Goal: Book appointment/travel/reservation

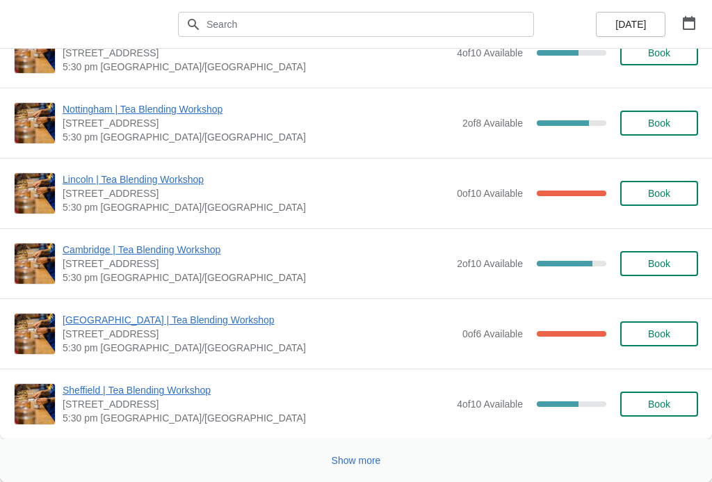
scroll to position [2220, 0]
click at [359, 457] on span "Show more" at bounding box center [355, 459] width 49 height 11
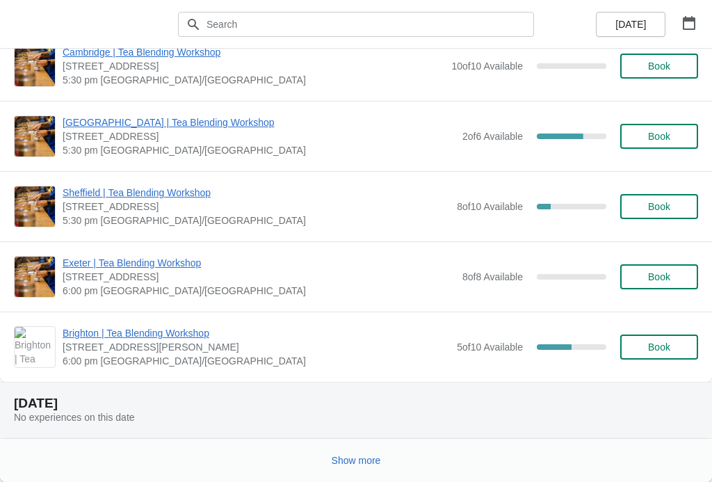
scroll to position [5636, 0]
click at [360, 453] on button "Show more" at bounding box center [356, 460] width 60 height 25
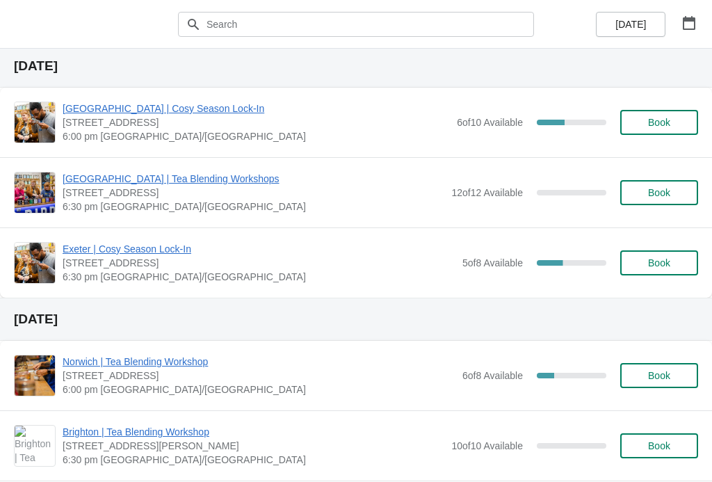
scroll to position [6100, 0]
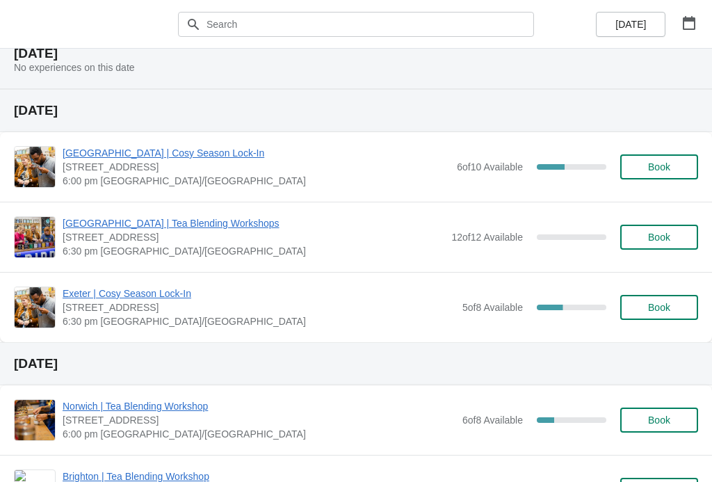
click at [685, 21] on icon "button" at bounding box center [688, 23] width 13 height 14
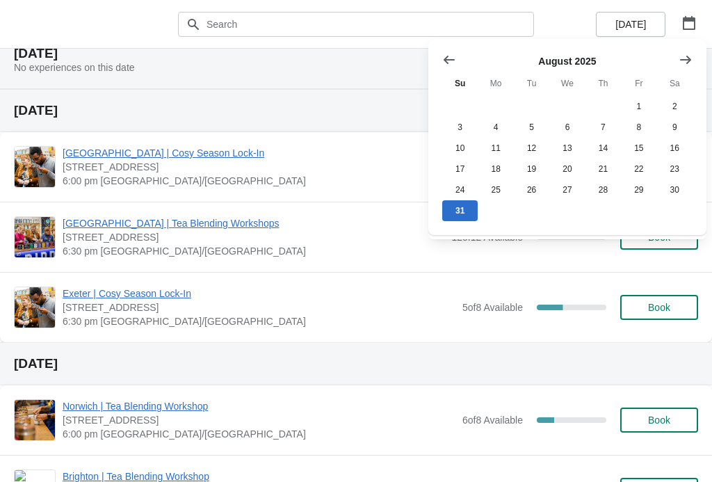
click at [687, 62] on icon "Show next month, September 2025" at bounding box center [685, 60] width 14 height 14
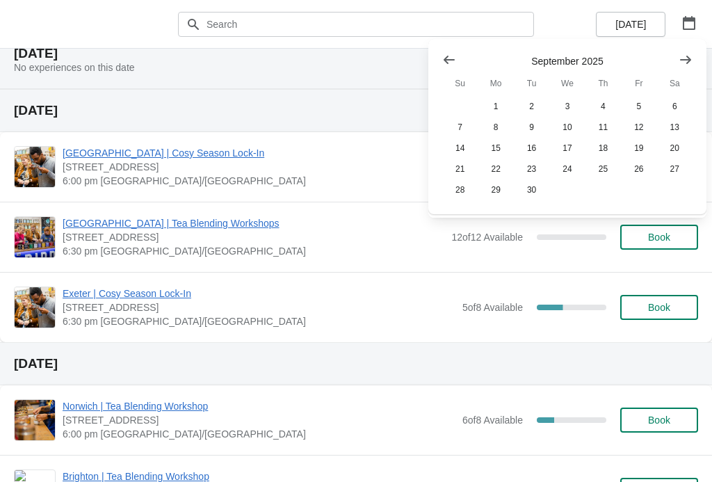
click at [679, 61] on icon "Show next month, October 2025" at bounding box center [685, 60] width 14 height 14
click at [607, 189] on button "30" at bounding box center [602, 189] width 35 height 21
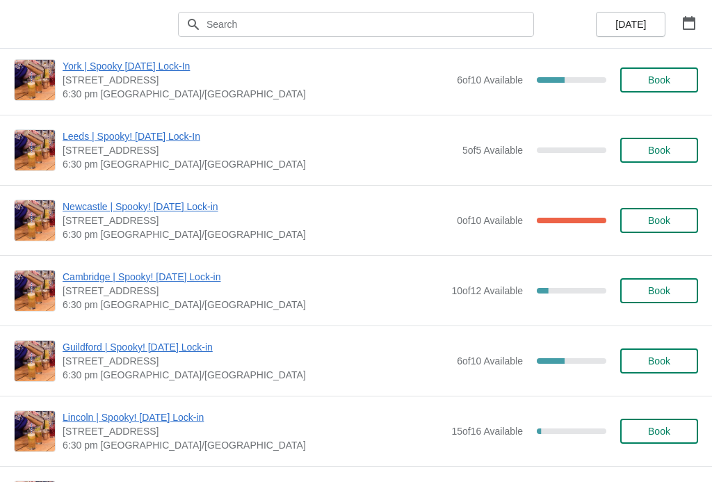
scroll to position [1090, 0]
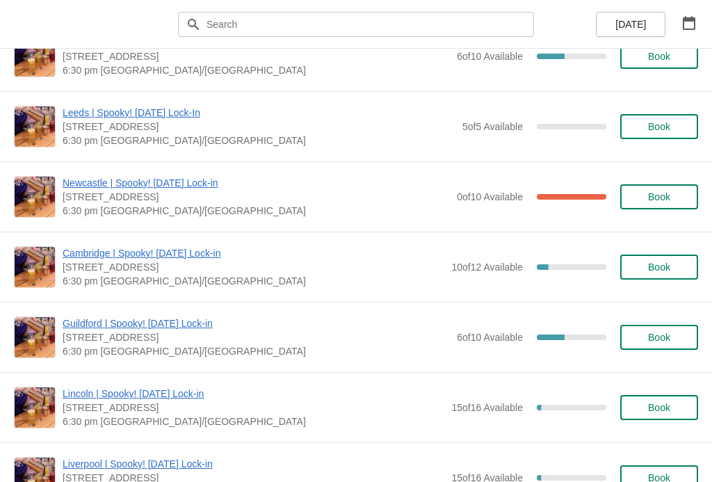
click at [464, 321] on div "Guildford | Spooky! [DATE] Lock-in [STREET_ADDRESS] 6:30 pm [GEOGRAPHIC_DATA]/[…" at bounding box center [380, 337] width 635 height 42
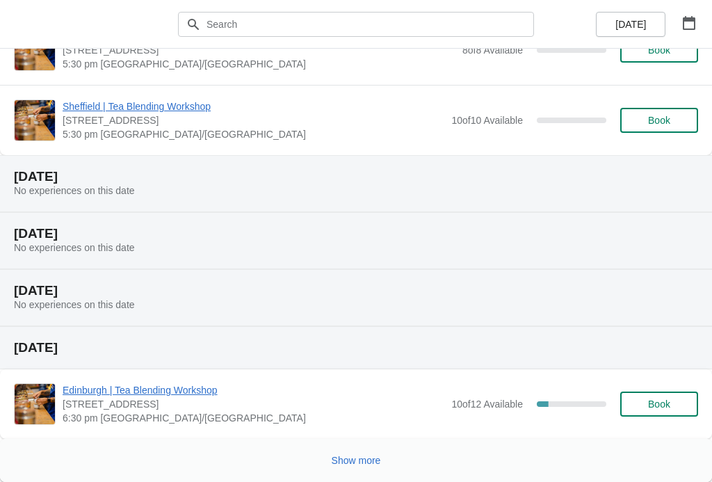
scroll to position [2516, 0]
click at [377, 464] on span "Show more" at bounding box center [355, 459] width 49 height 11
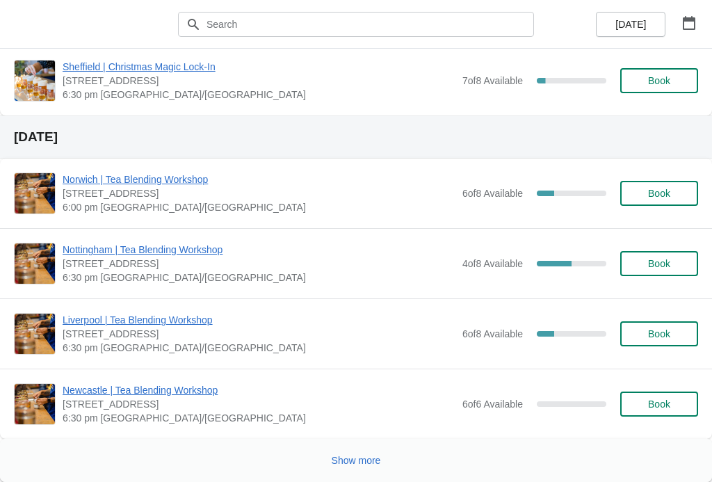
scroll to position [6142, 0]
click at [358, 452] on button "Show more" at bounding box center [356, 460] width 60 height 25
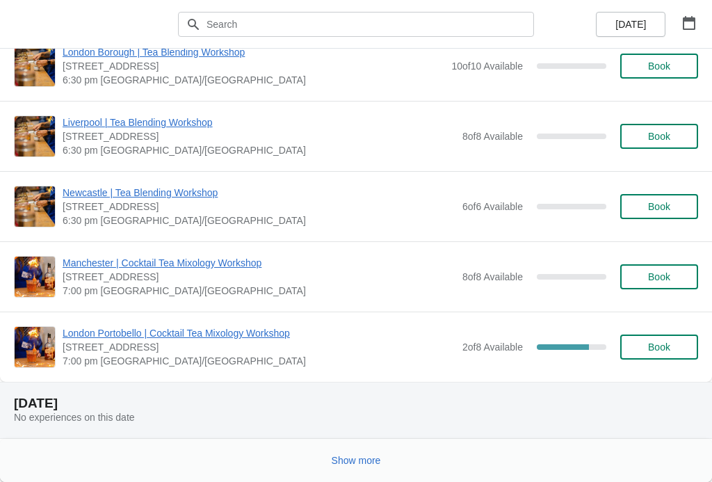
scroll to position [7762, 0]
click at [370, 463] on span "Show more" at bounding box center [355, 459] width 49 height 11
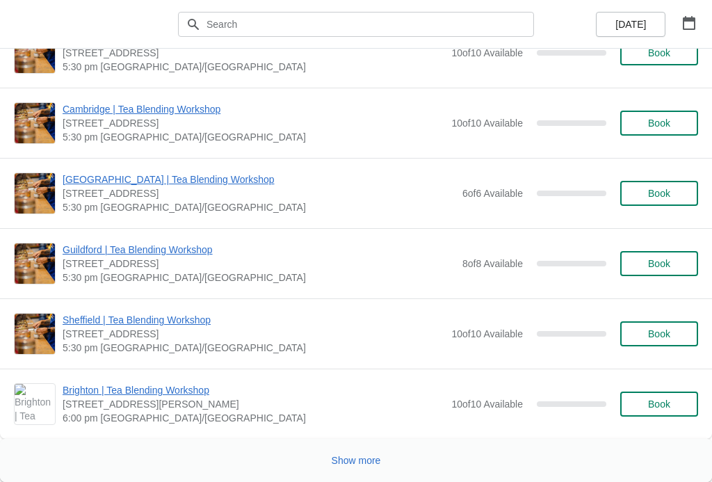
scroll to position [10321, 0]
click at [350, 454] on span "Show more" at bounding box center [355, 459] width 49 height 11
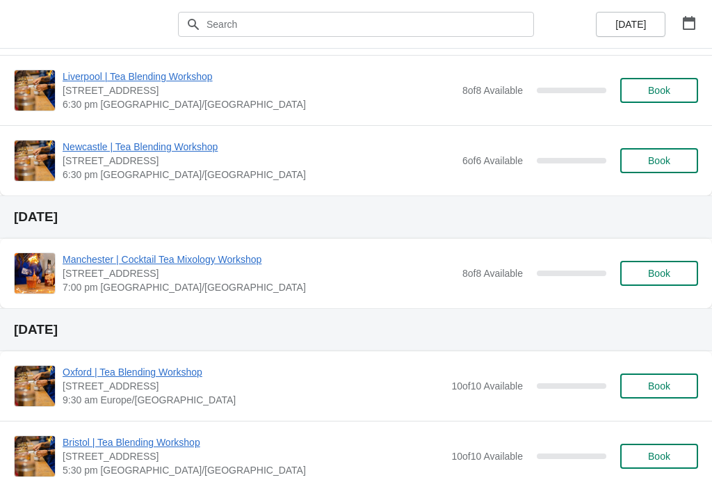
scroll to position [9568, 0]
